Goal: Find specific page/section: Find specific page/section

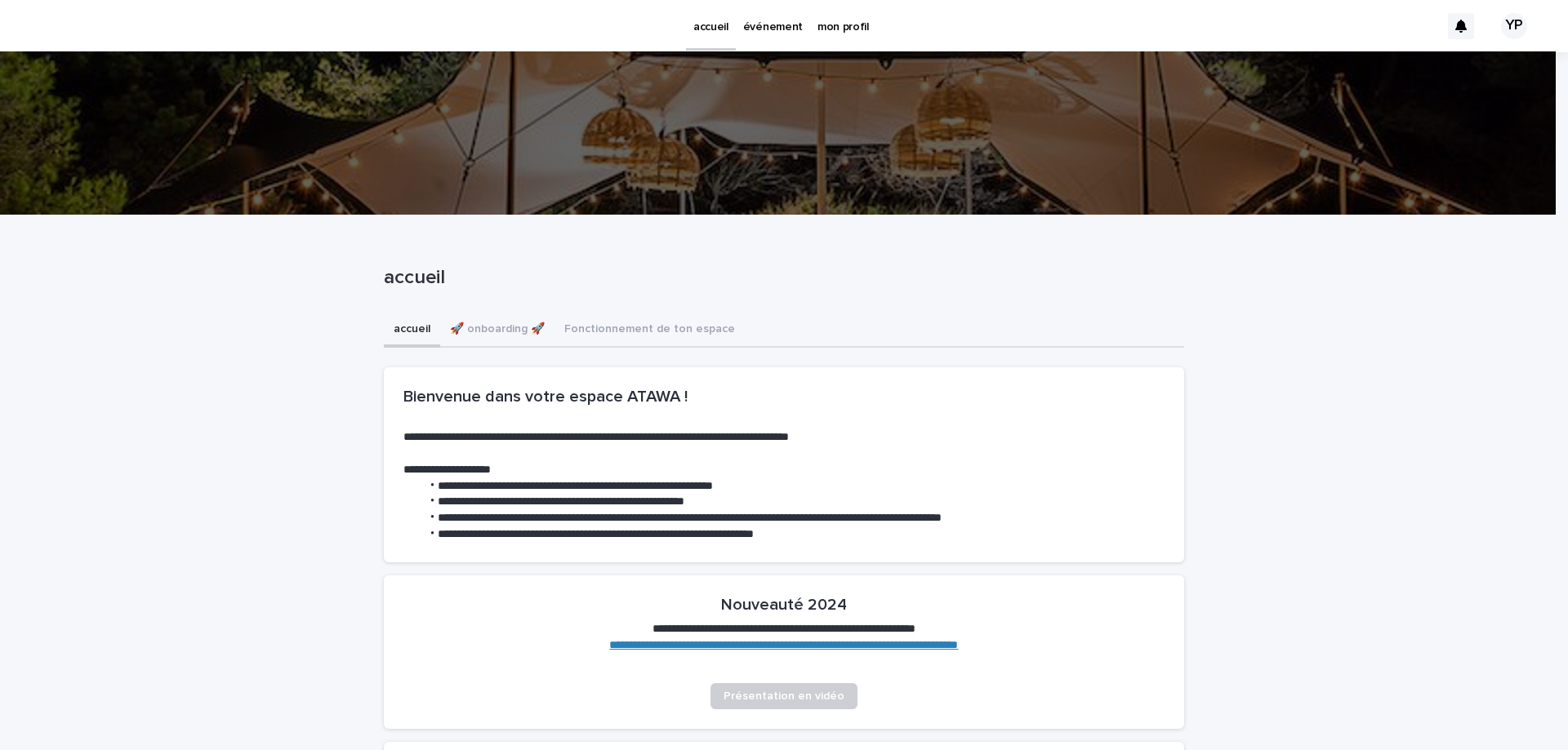
click at [774, 18] on p "événement" at bounding box center [772, 17] width 60 height 34
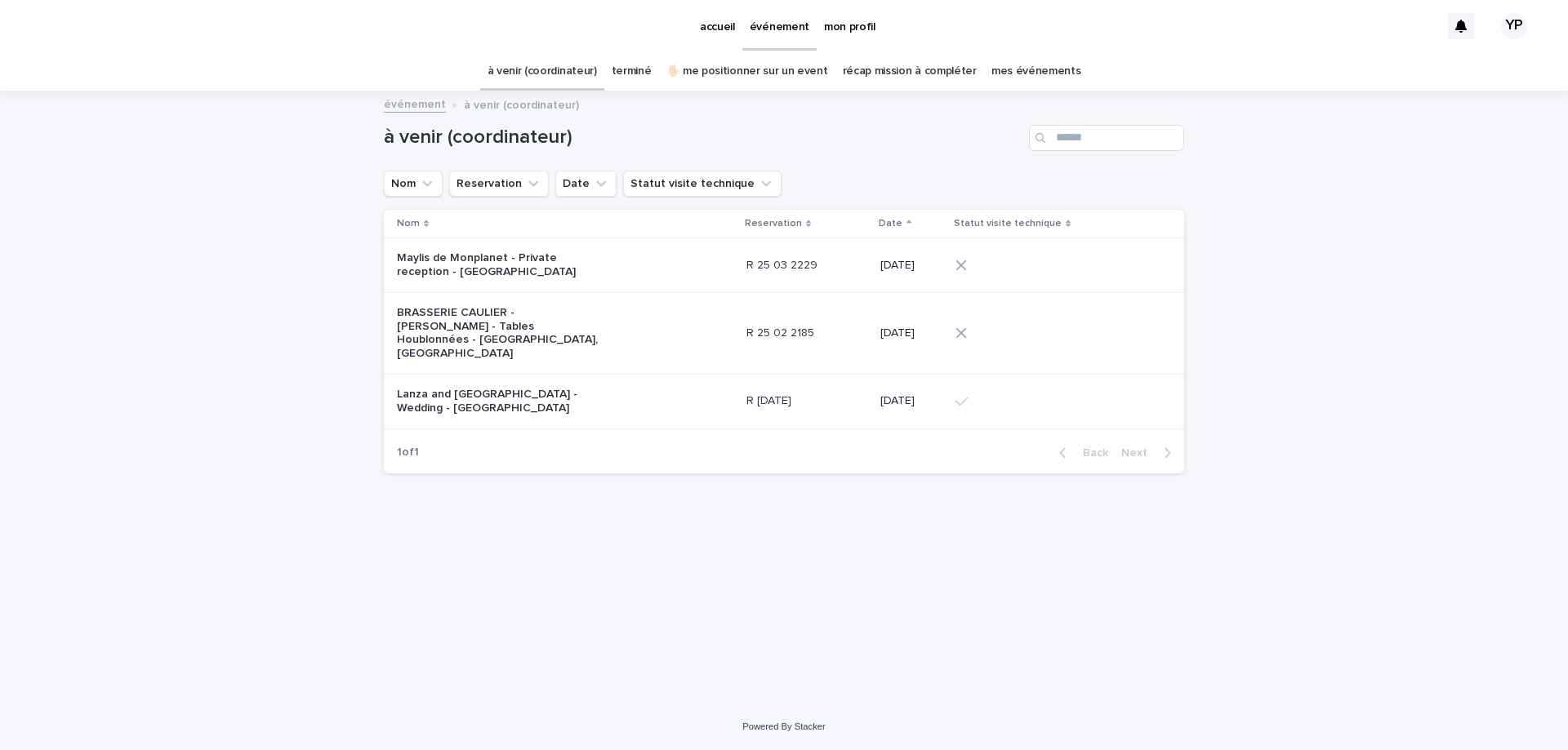
click at [570, 388] on p "Lanza and [GEOGRAPHIC_DATA] - Wedding - [GEOGRAPHIC_DATA]" at bounding box center [498, 401] width 204 height 28
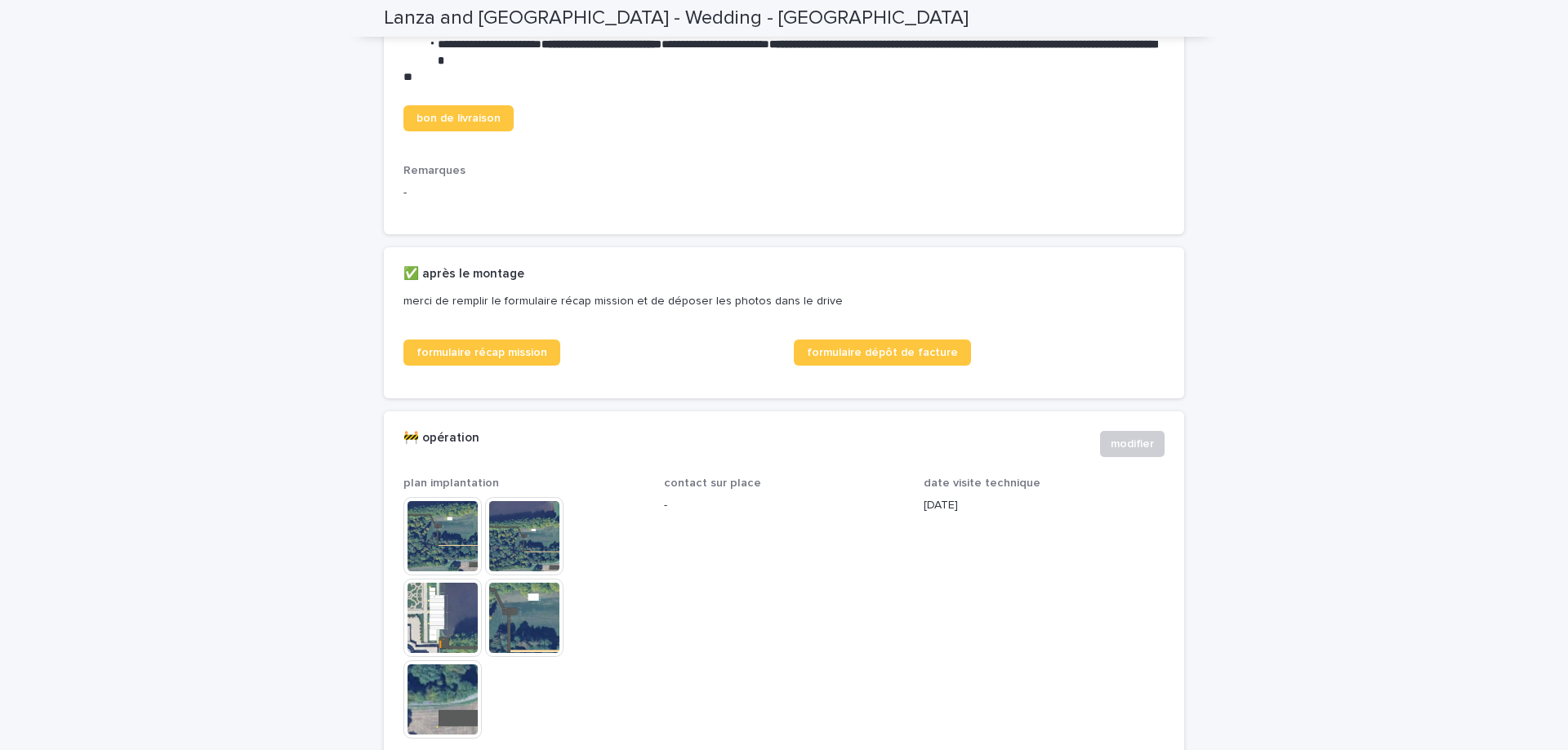
scroll to position [816, 0]
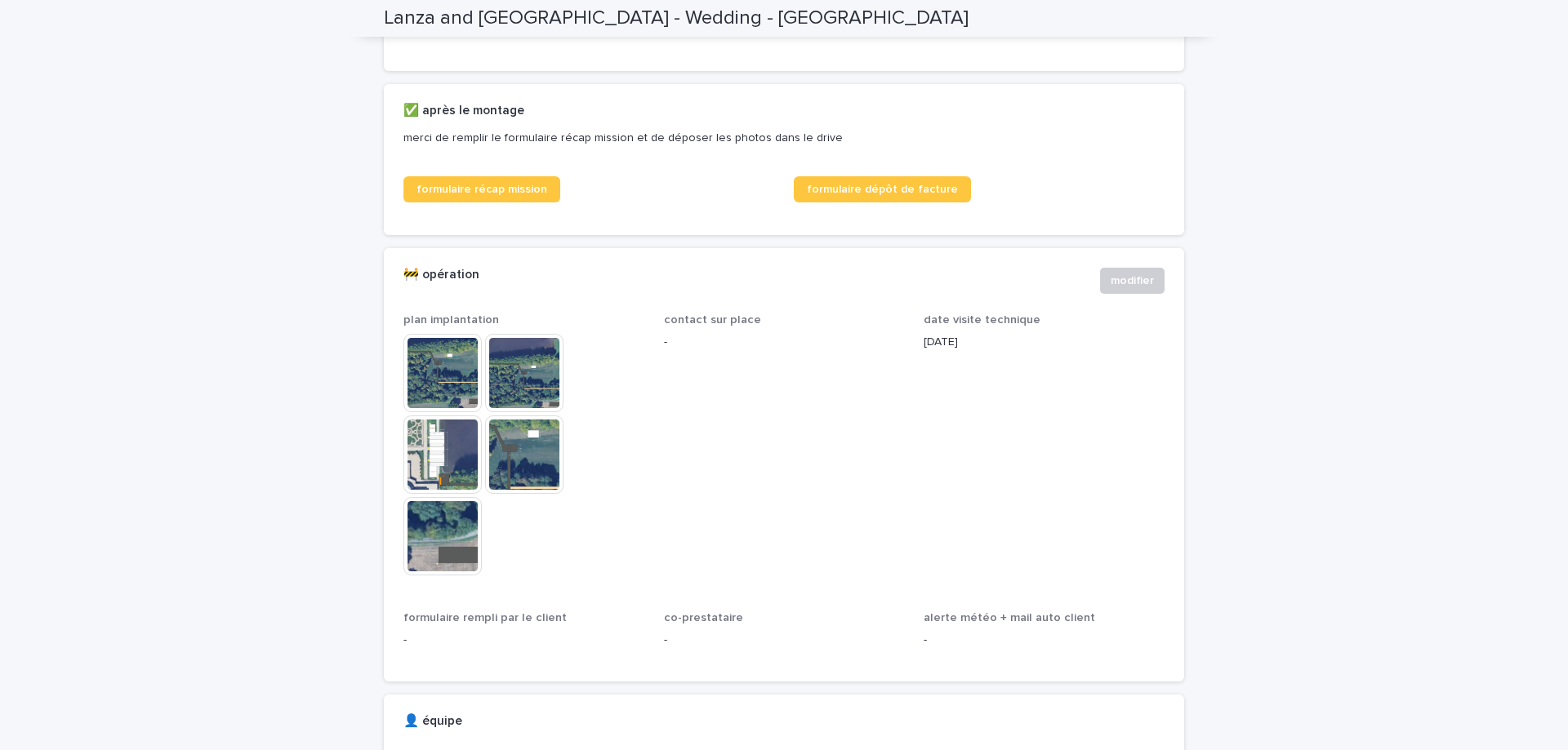
click at [424, 403] on img at bounding box center [442, 372] width 78 height 78
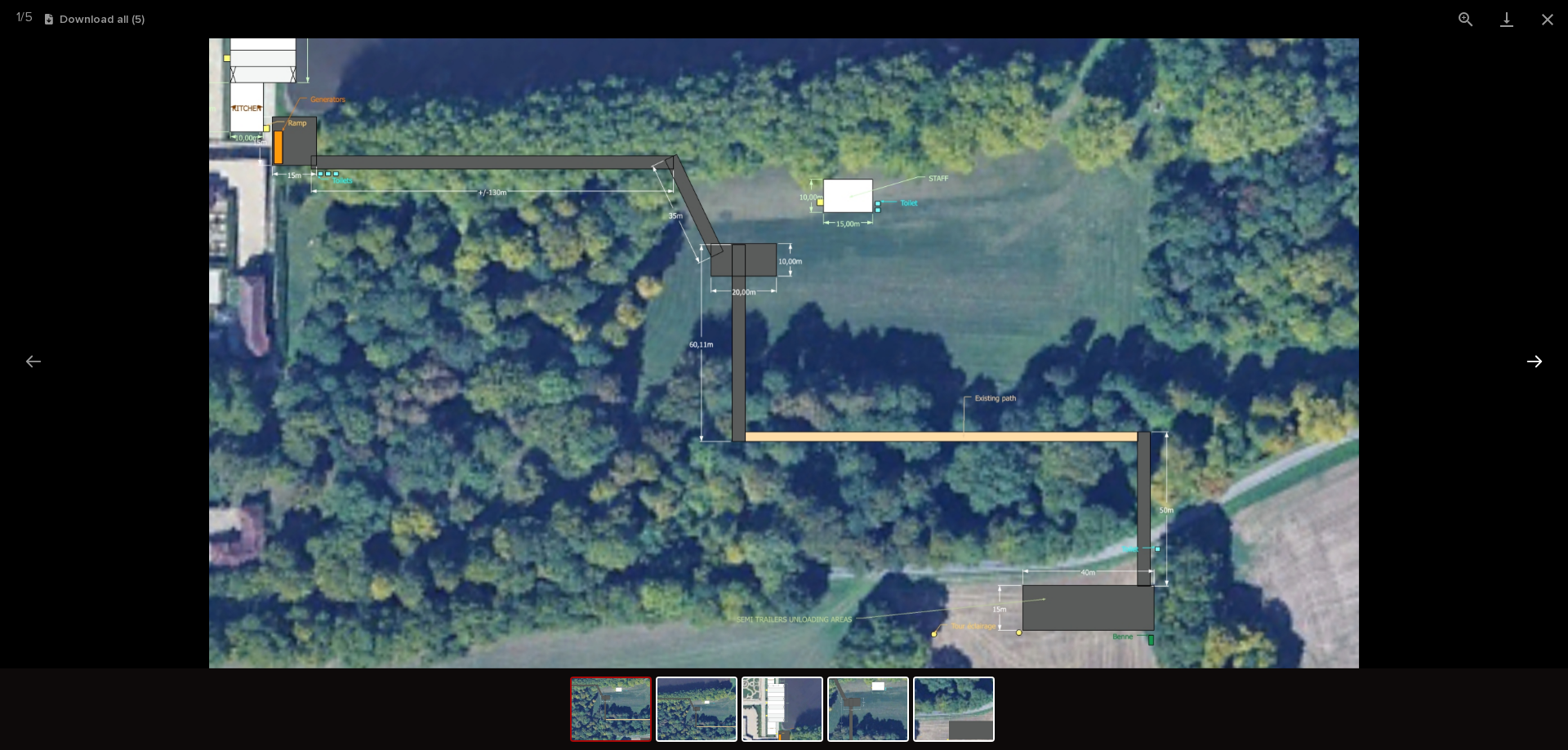
click at [1531, 357] on button "Next slide" at bounding box center [1534, 361] width 34 height 32
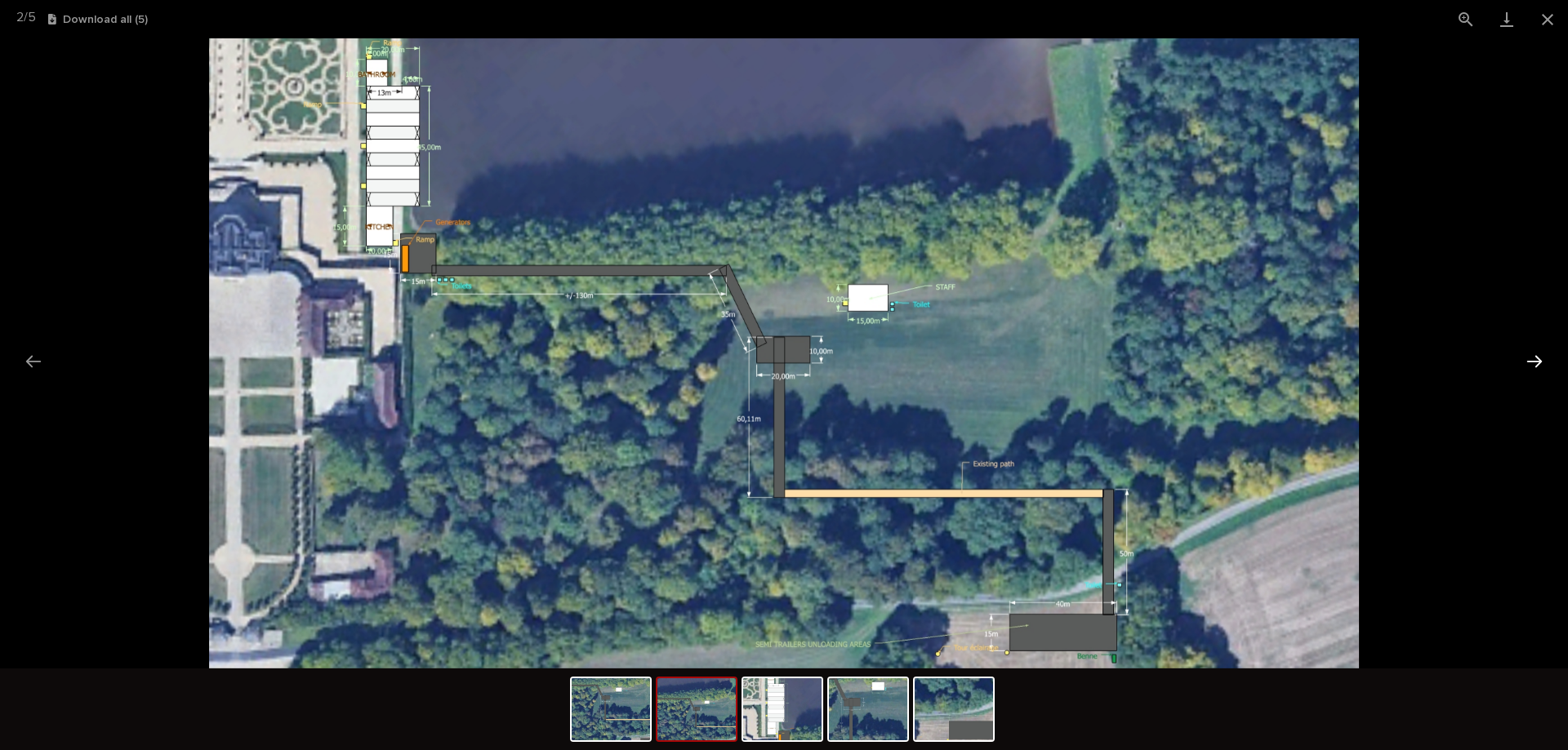
click at [1523, 357] on button "Next slide" at bounding box center [1534, 361] width 34 height 32
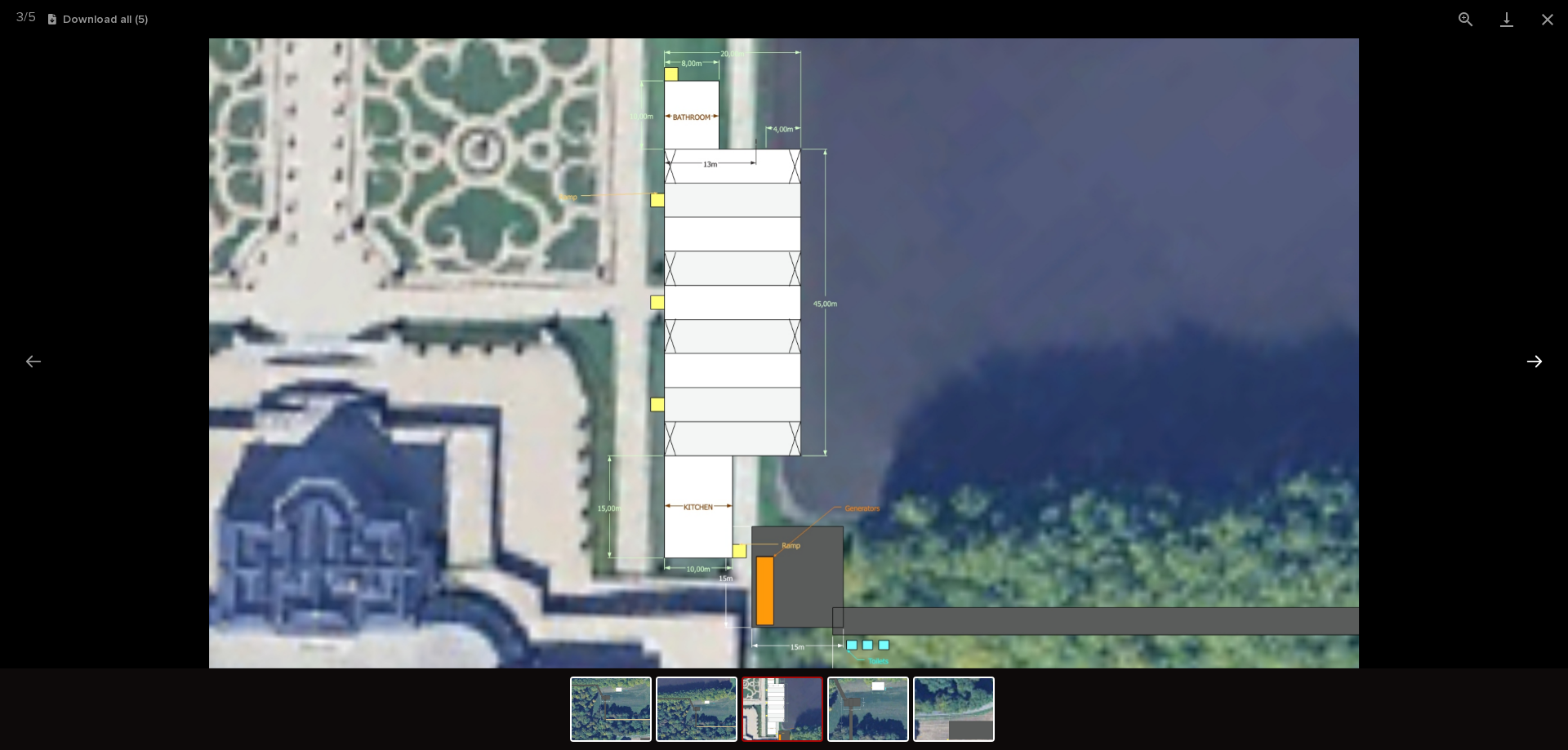
click at [1532, 362] on button "Next slide" at bounding box center [1534, 361] width 34 height 32
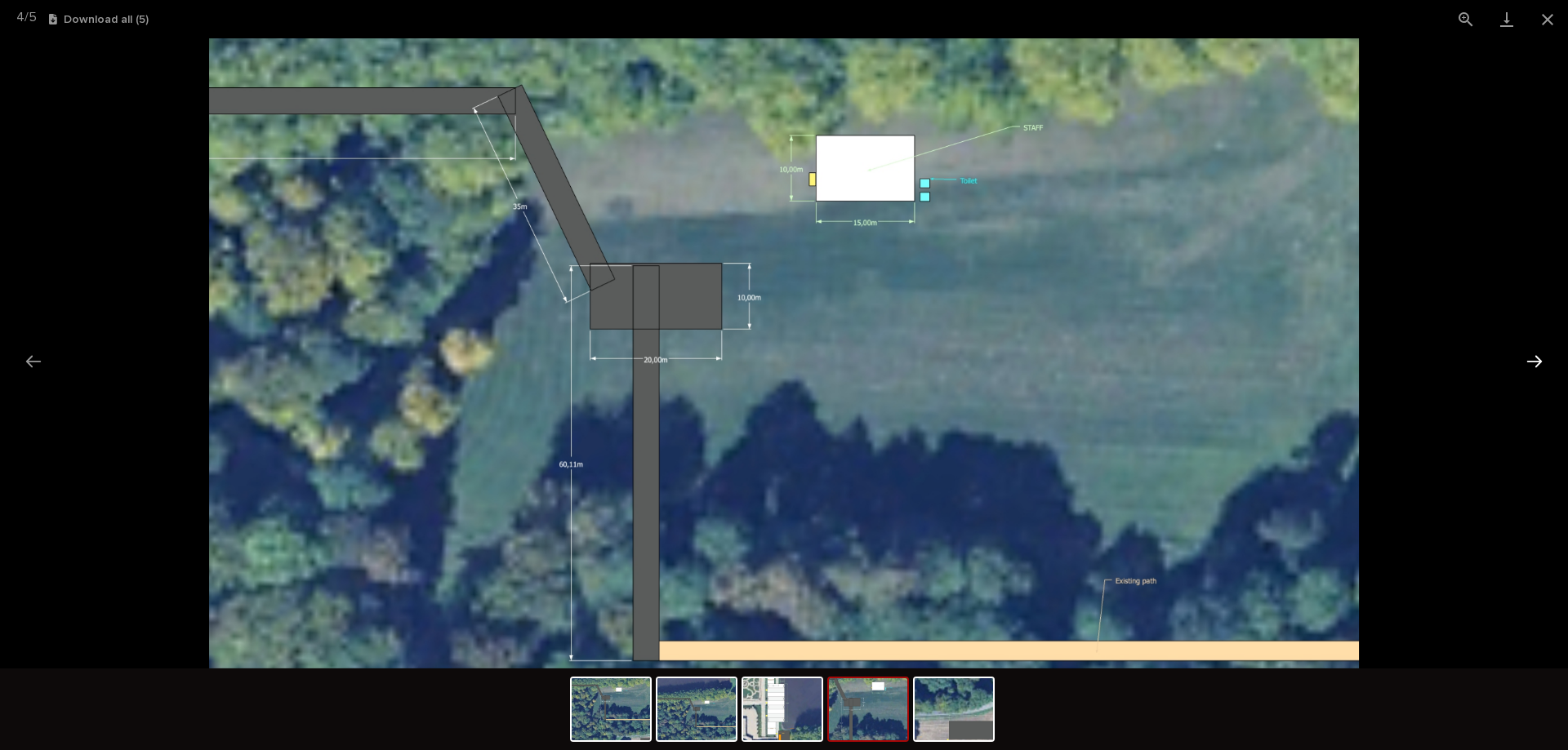
click at [1532, 362] on button "Next slide" at bounding box center [1534, 361] width 34 height 32
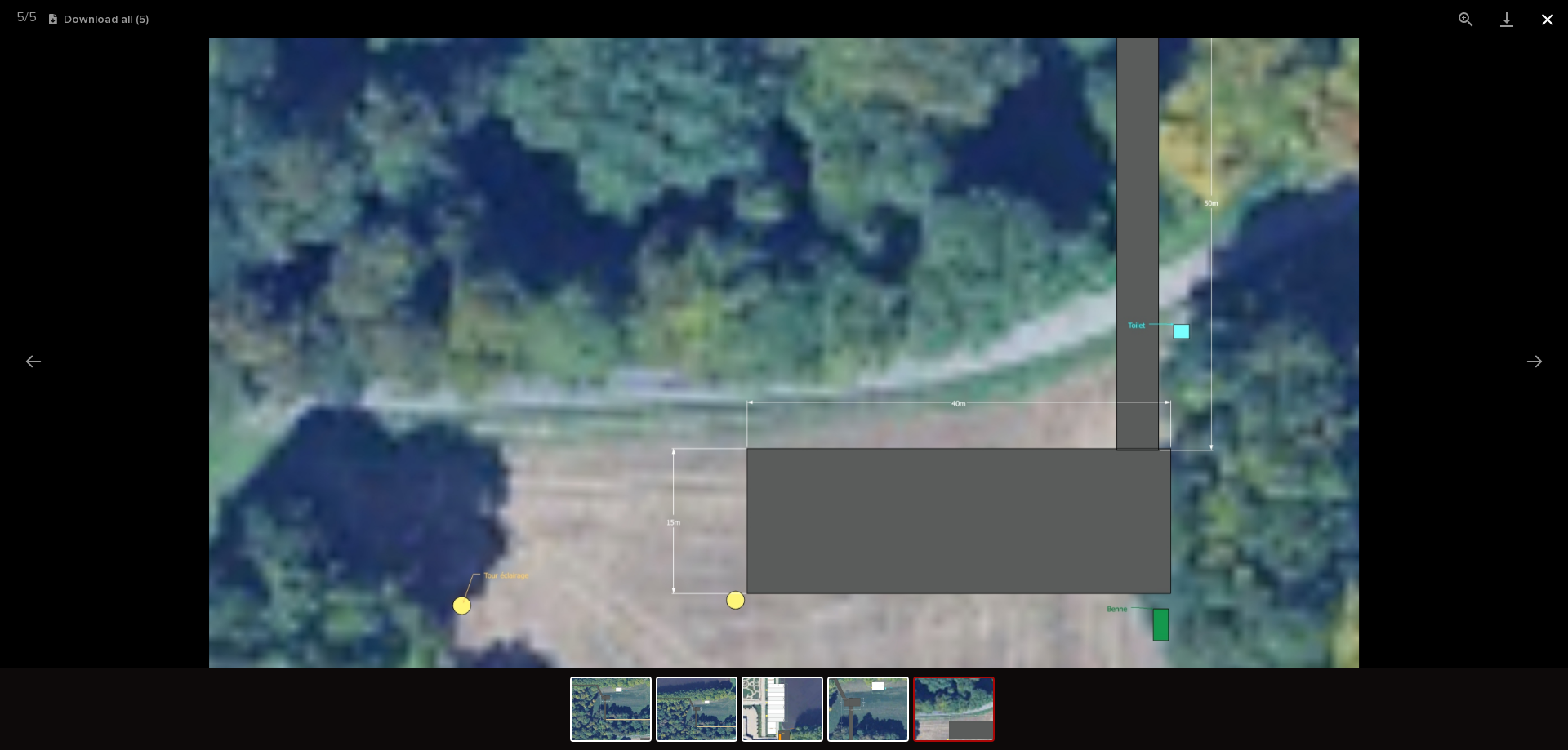
click at [1546, 17] on button "Close gallery" at bounding box center [1547, 19] width 41 height 39
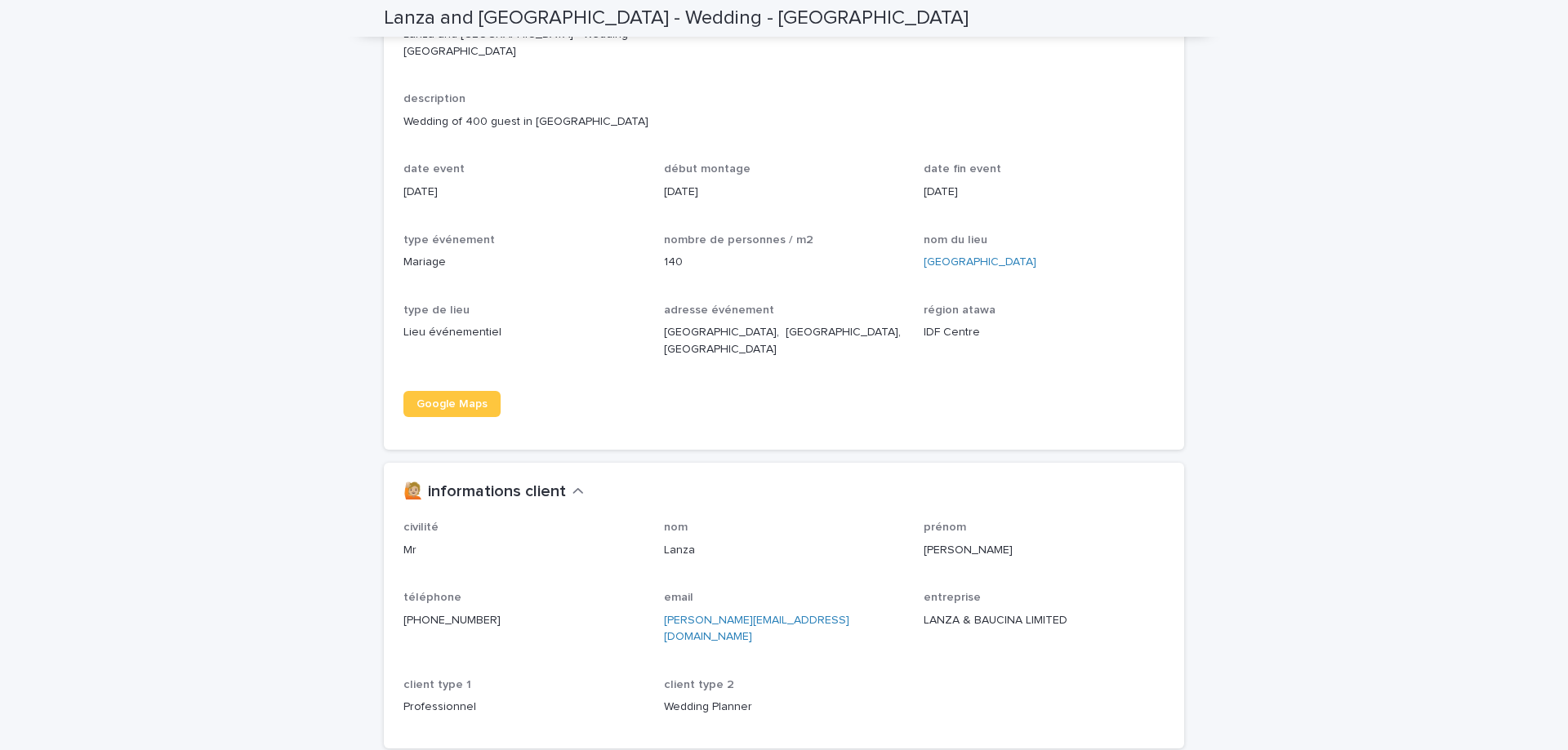
scroll to position [1455, 0]
